Goal: Task Accomplishment & Management: Complete application form

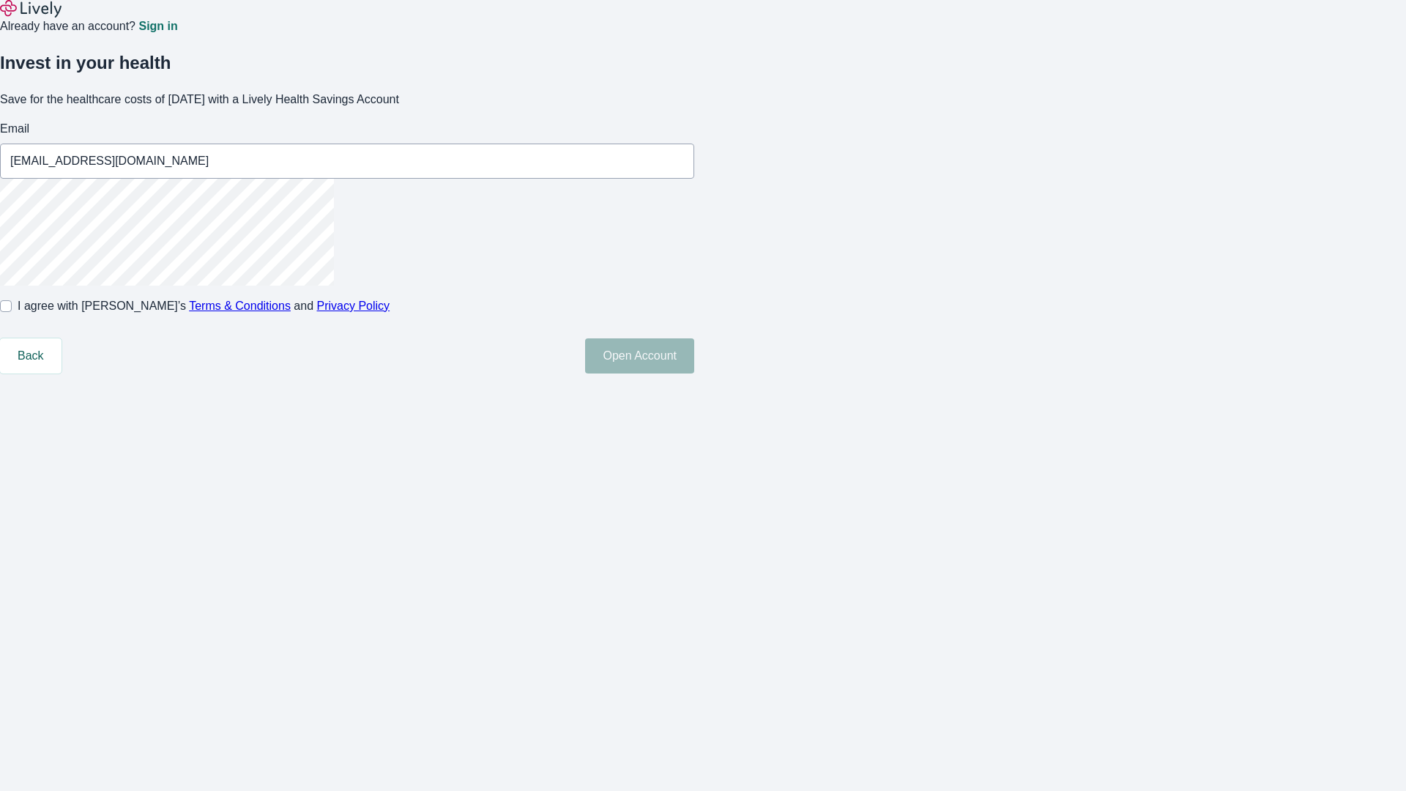
click at [12, 312] on input "I agree with Lively’s Terms & Conditions and Privacy Policy" at bounding box center [6, 306] width 12 height 12
checkbox input "true"
click at [694, 373] on button "Open Account" at bounding box center [639, 355] width 109 height 35
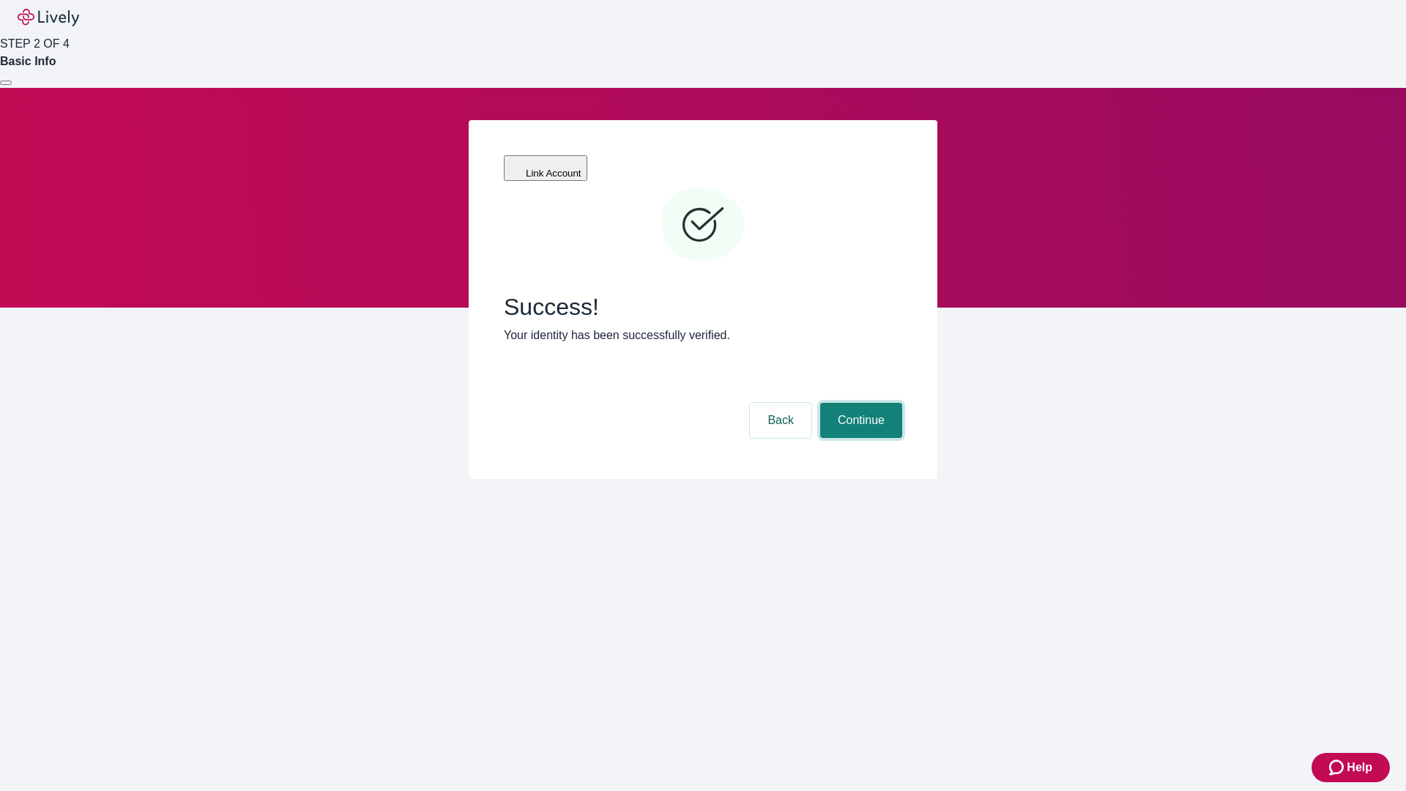
click at [859, 403] on button "Continue" at bounding box center [861, 420] width 82 height 35
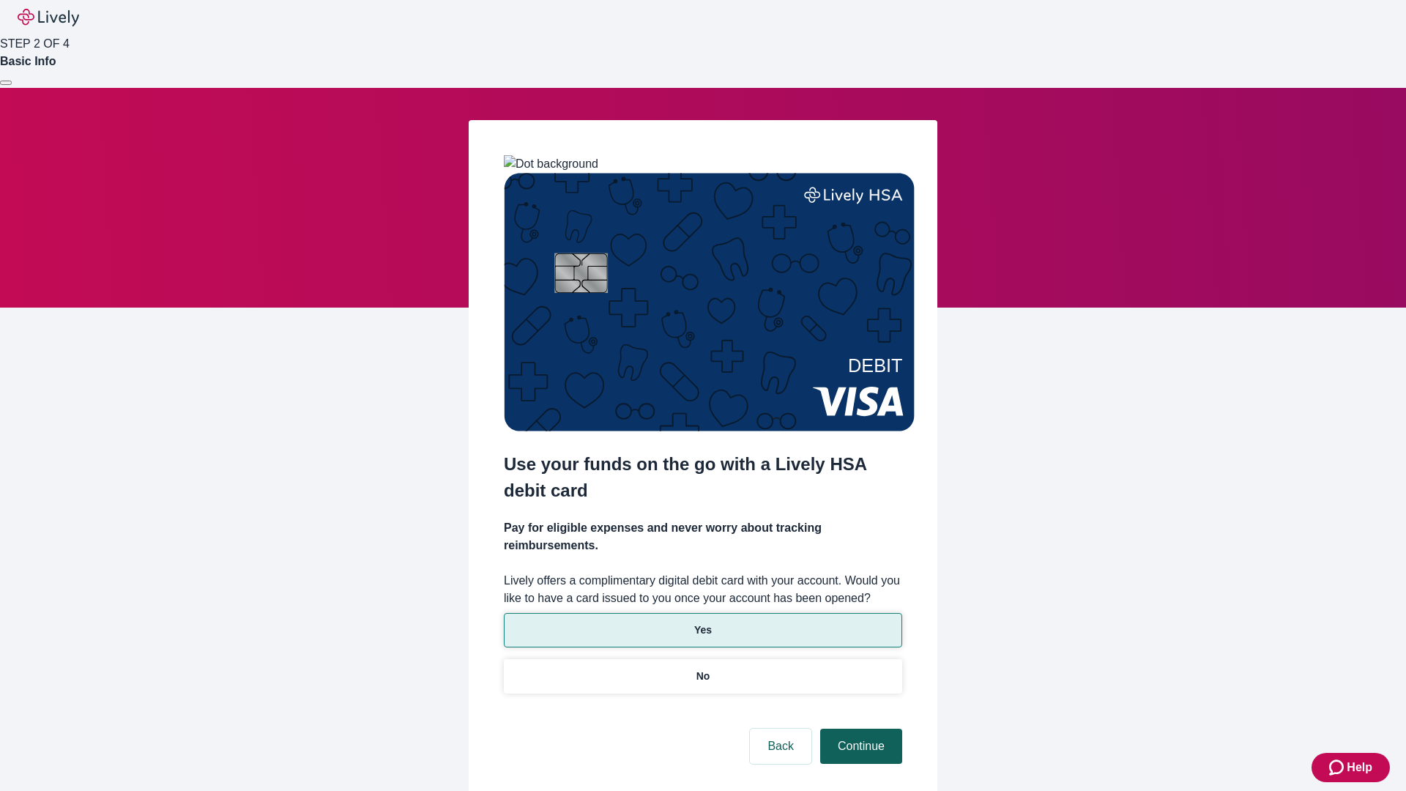
click at [702, 668] on p "No" at bounding box center [703, 675] width 14 height 15
click at [859, 729] on button "Continue" at bounding box center [861, 746] width 82 height 35
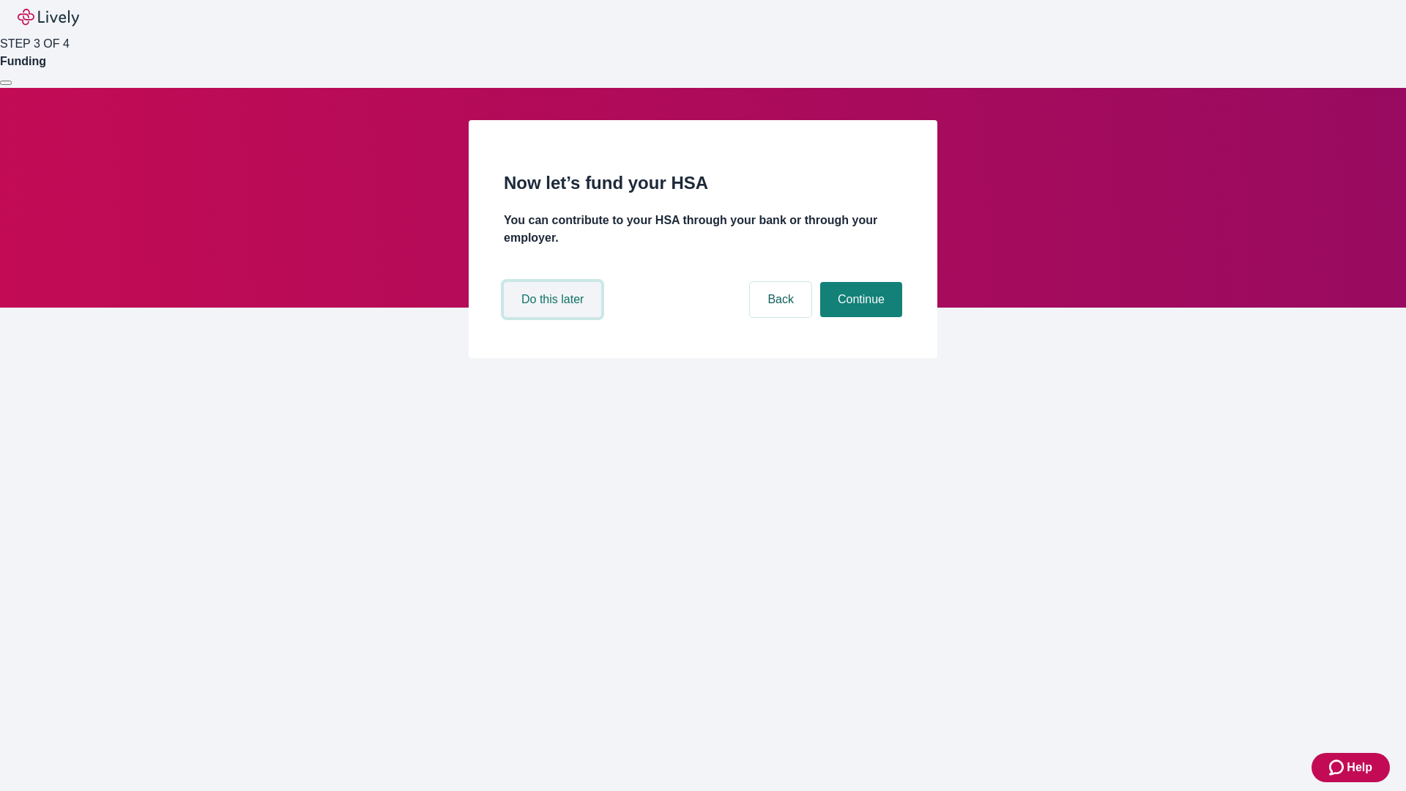
click at [554, 317] on button "Do this later" at bounding box center [552, 299] width 97 height 35
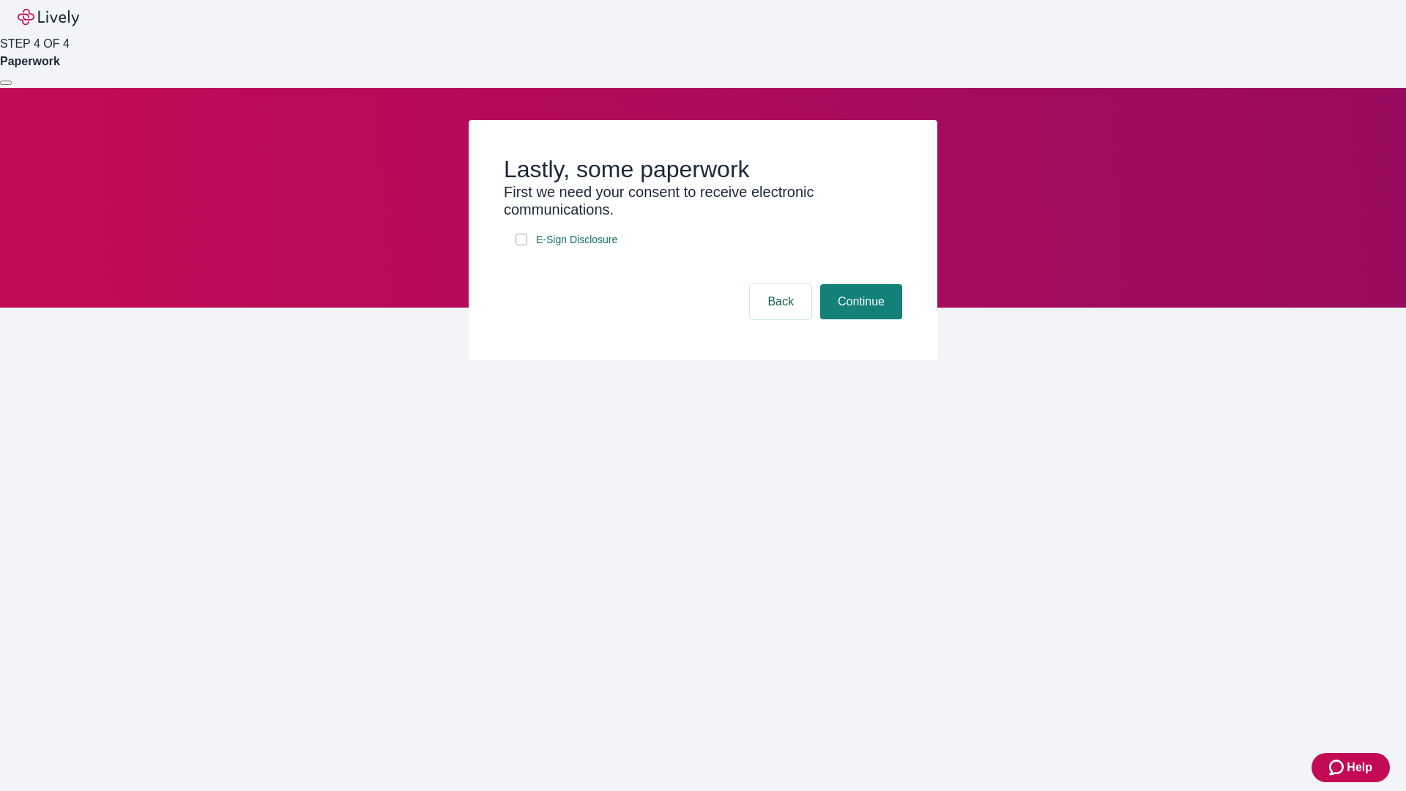
click at [521, 245] on input "E-Sign Disclosure" at bounding box center [521, 240] width 12 height 12
checkbox input "true"
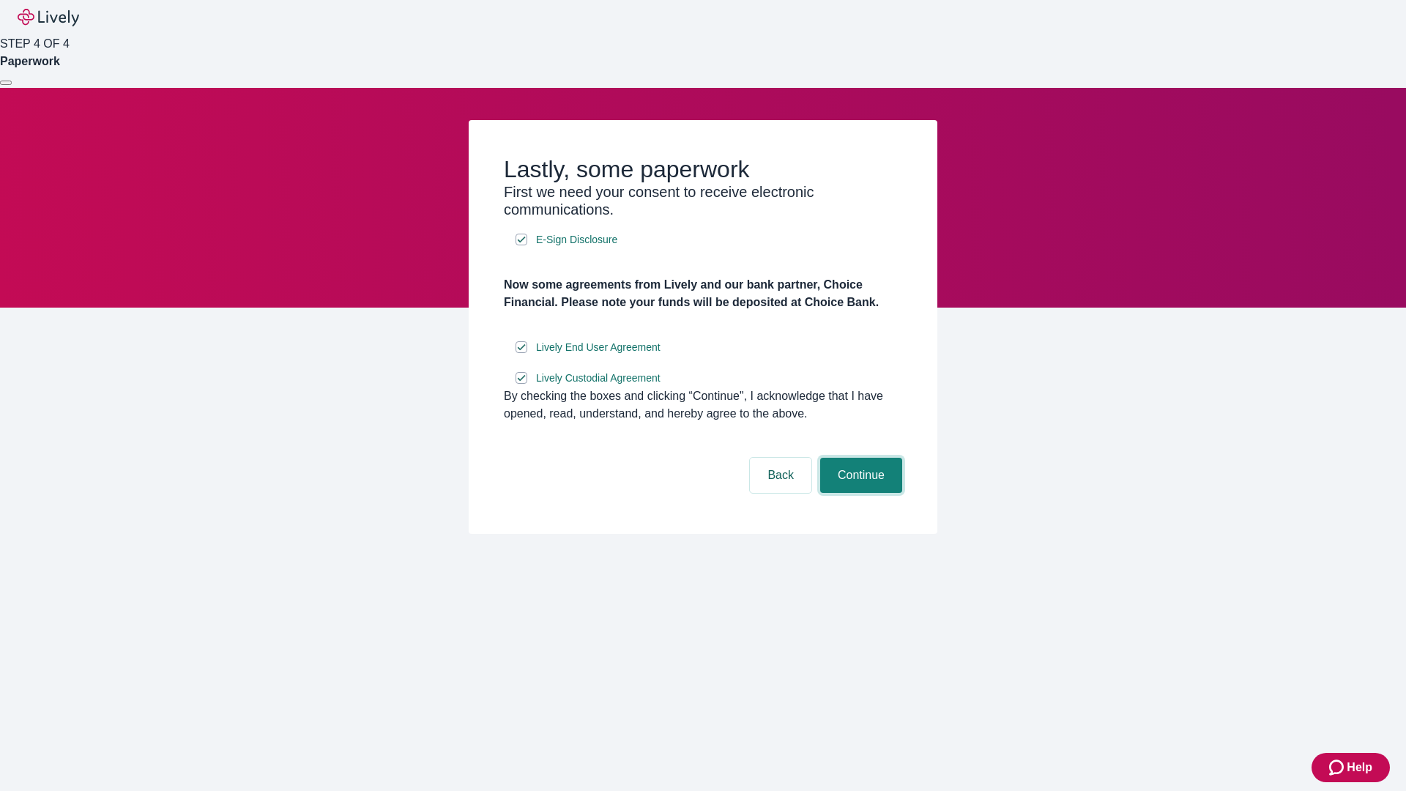
click at [859, 493] on button "Continue" at bounding box center [861, 475] width 82 height 35
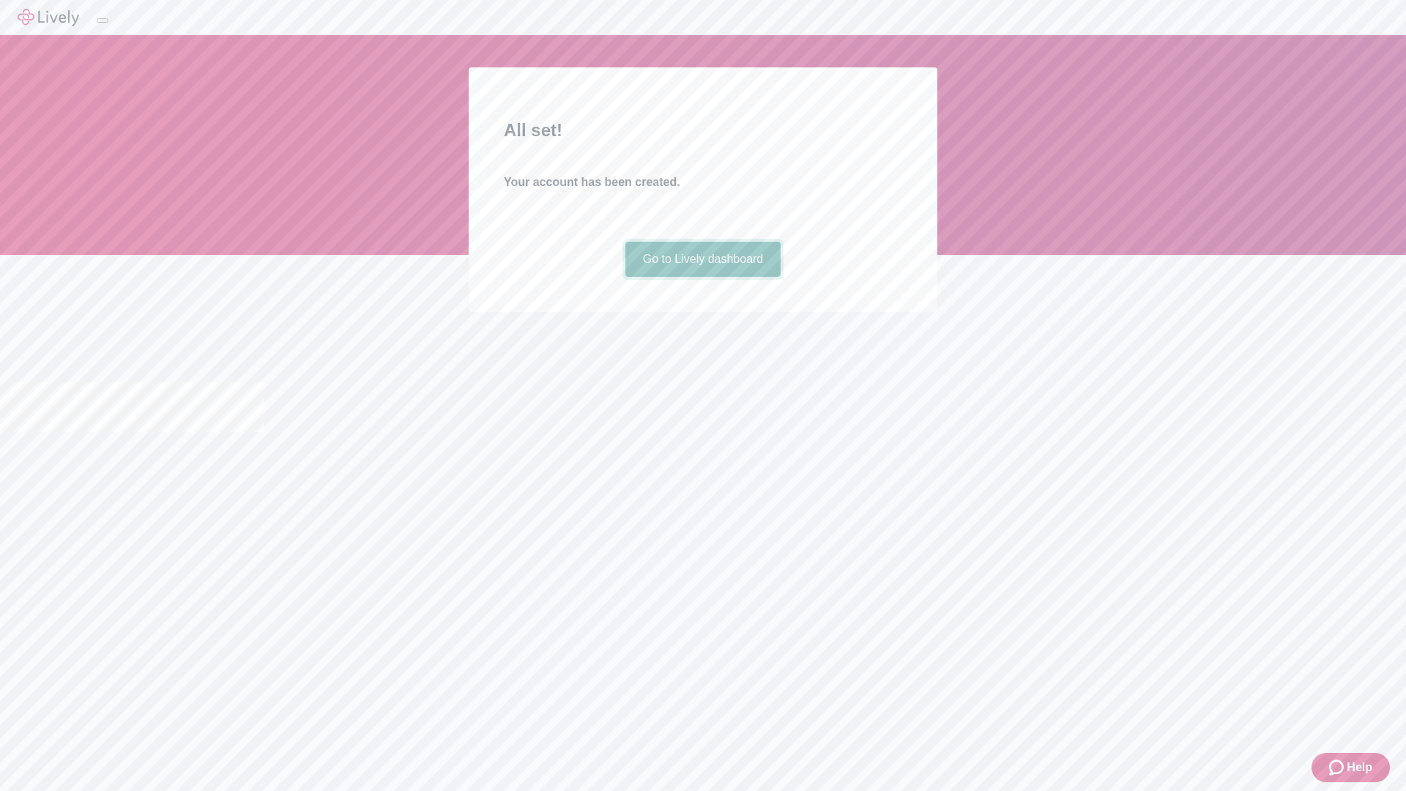
click at [702, 277] on link "Go to Lively dashboard" at bounding box center [703, 259] width 156 height 35
